Goal: Find specific page/section: Find specific page/section

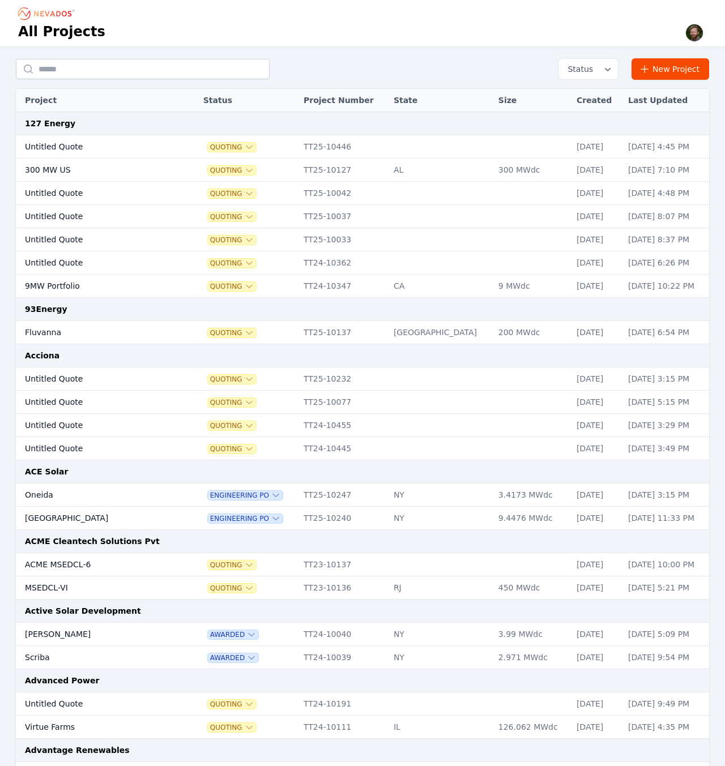
click at [691, 33] on img "button" at bounding box center [694, 33] width 18 height 18
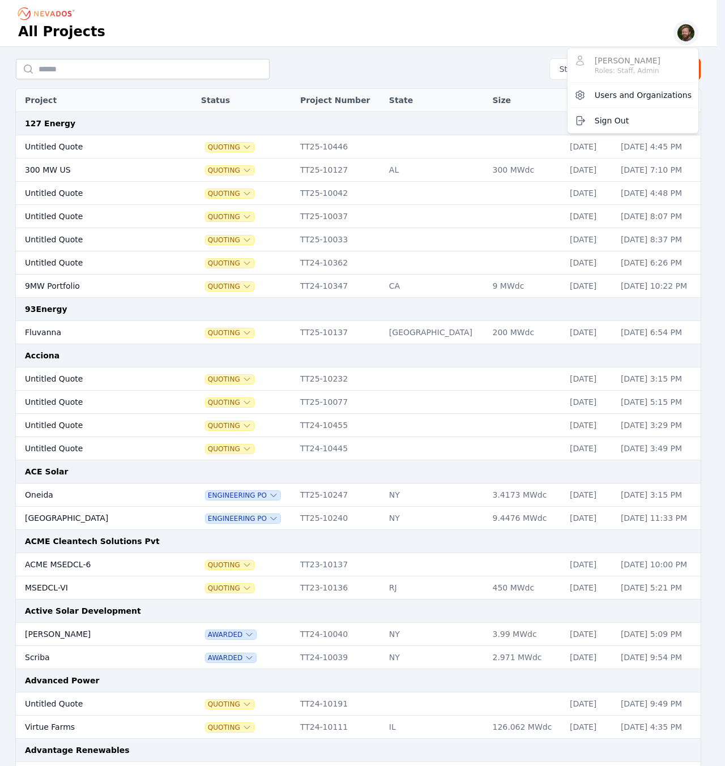
click at [472, 31] on div "All Projects Sam Prest Roles: Staff, Admin Users and Organizations Sign Out" at bounding box center [358, 23] width 716 height 46
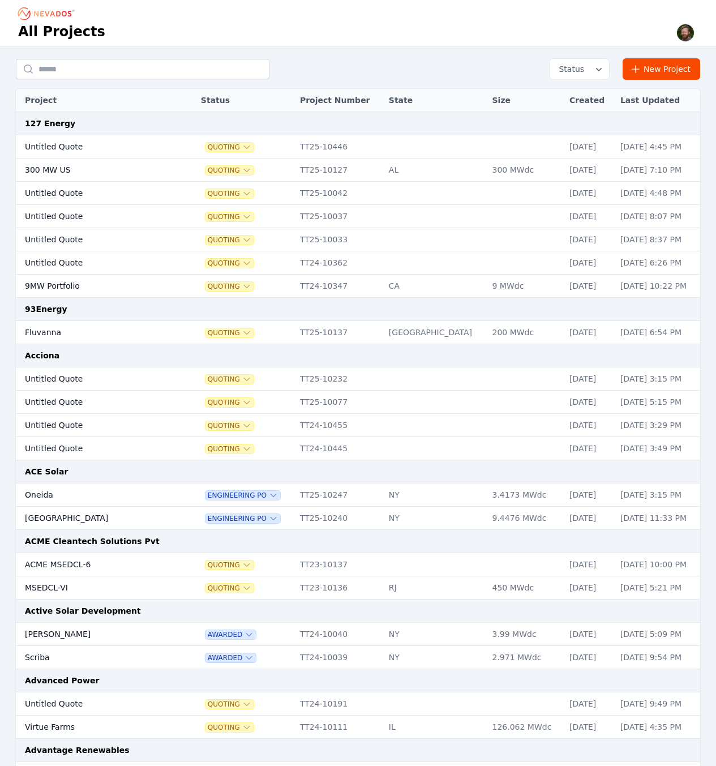
click at [350, 15] on div at bounding box center [358, 14] width 680 height 18
